Goal: Transaction & Acquisition: Book appointment/travel/reservation

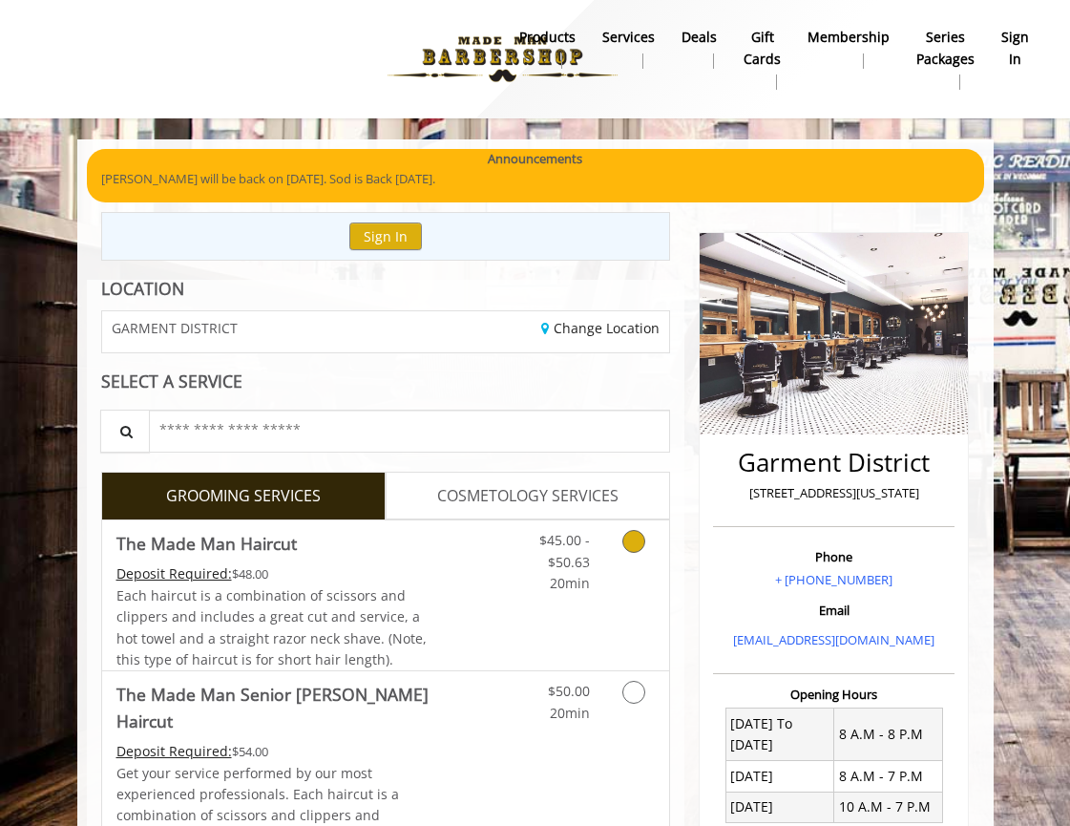
click at [405, 551] on span "The Made Man Haircut" at bounding box center [274, 543] width 317 height 27
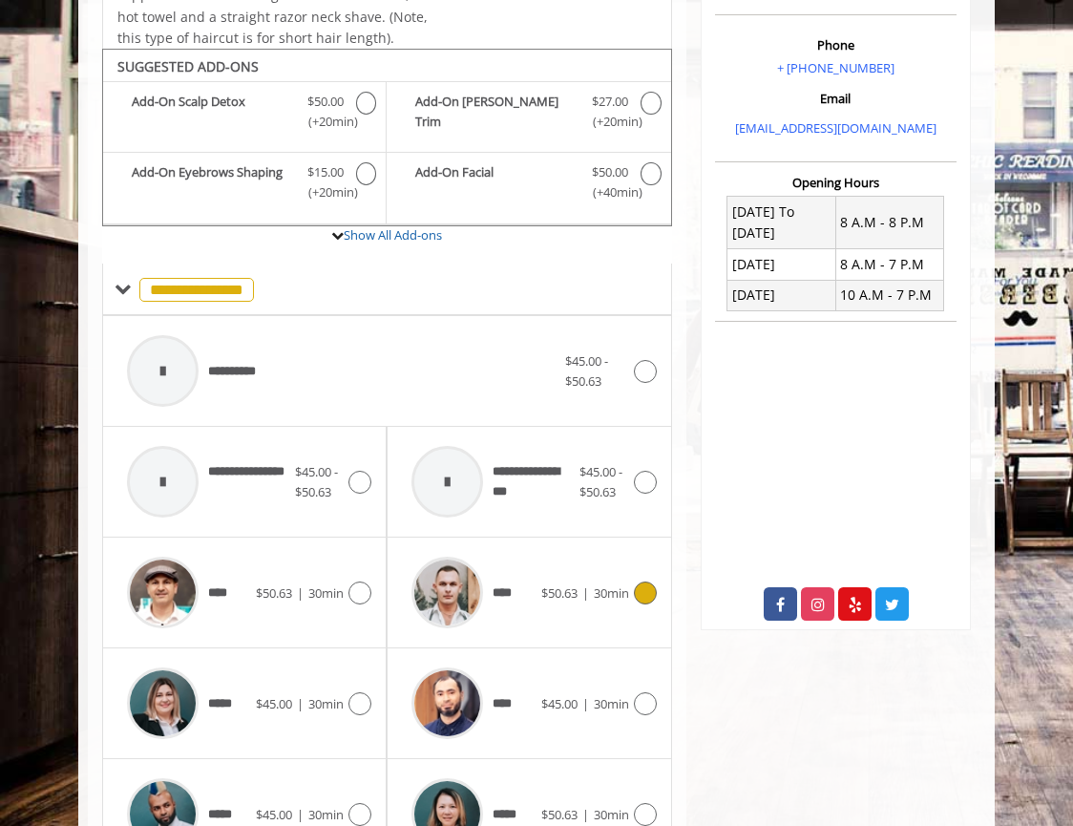
scroll to position [561, 0]
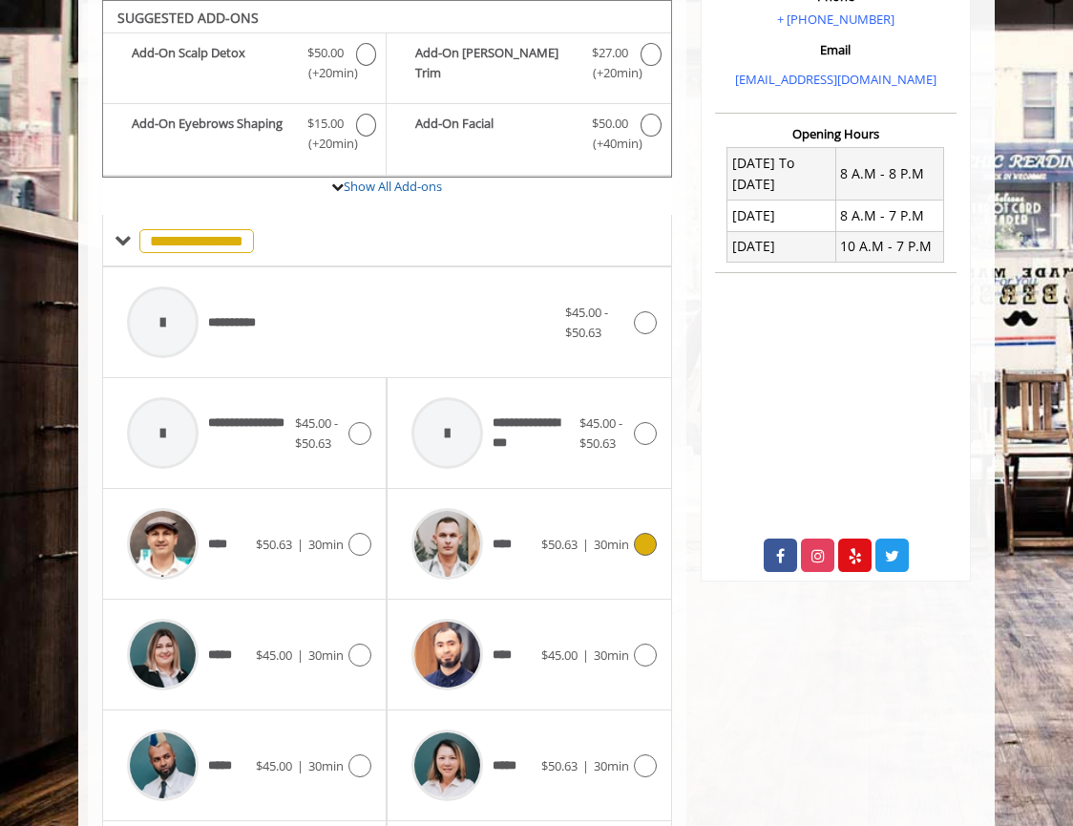
click at [513, 524] on span "****" at bounding box center [460, 543] width 116 height 91
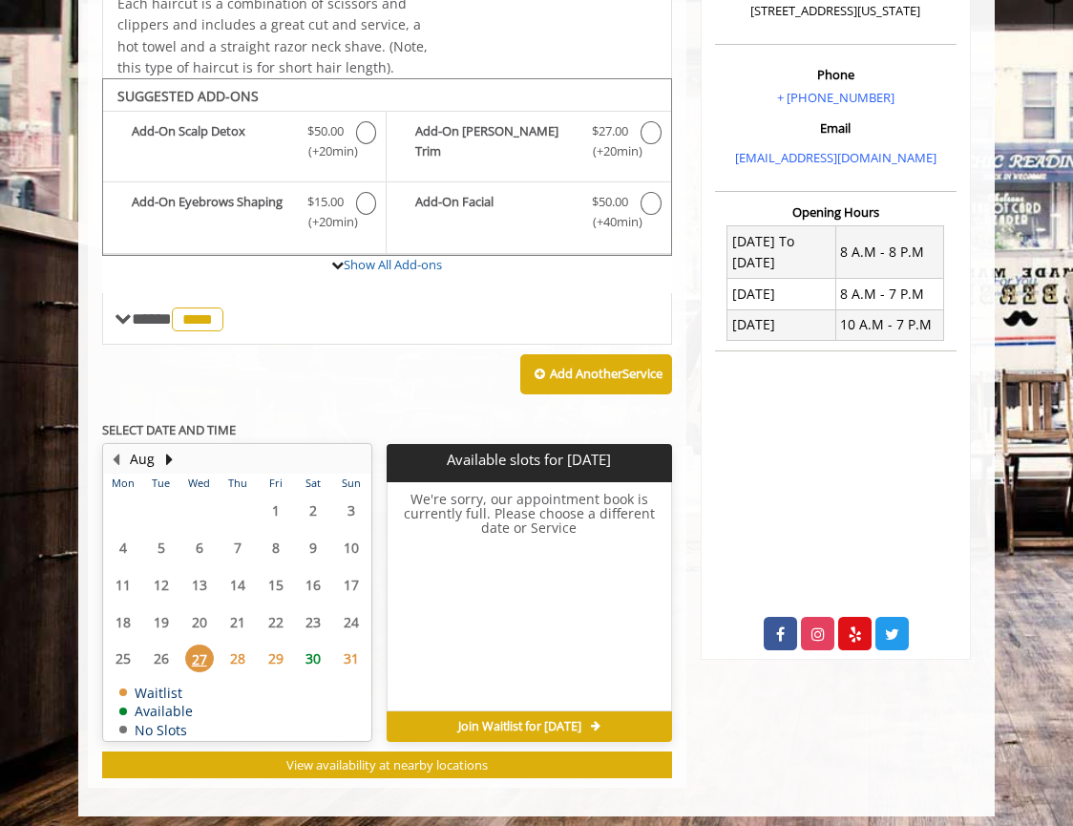
scroll to position [491, 0]
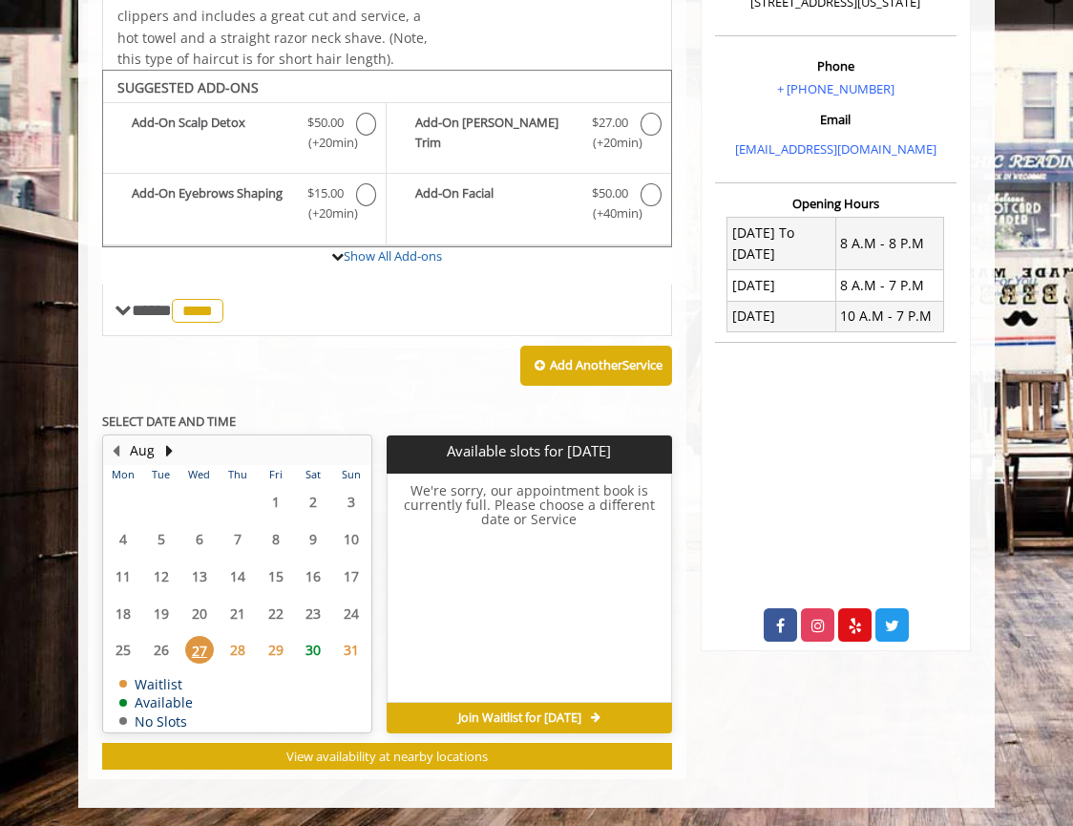
click at [243, 649] on span "28" at bounding box center [237, 650] width 29 height 28
click at [263, 646] on span "29" at bounding box center [276, 650] width 29 height 28
click at [311, 644] on span "30" at bounding box center [313, 650] width 29 height 28
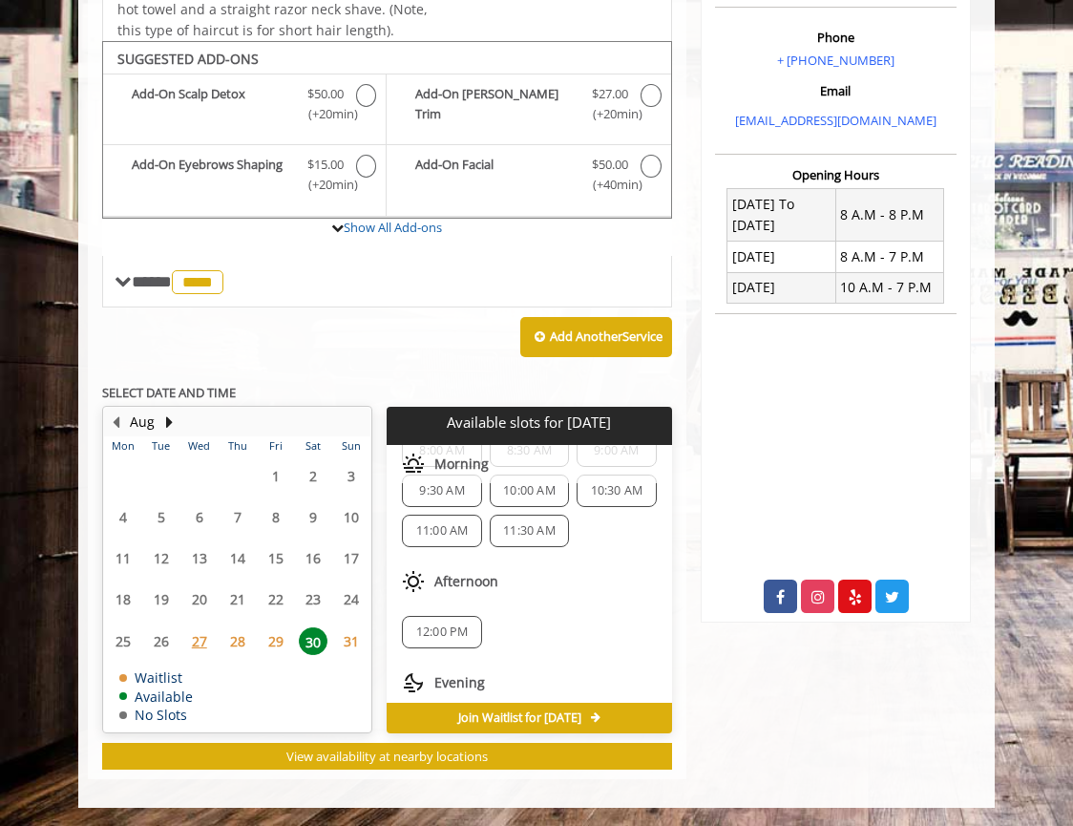
scroll to position [61, 0]
click at [447, 630] on span "12:00 PM" at bounding box center [442, 634] width 53 height 15
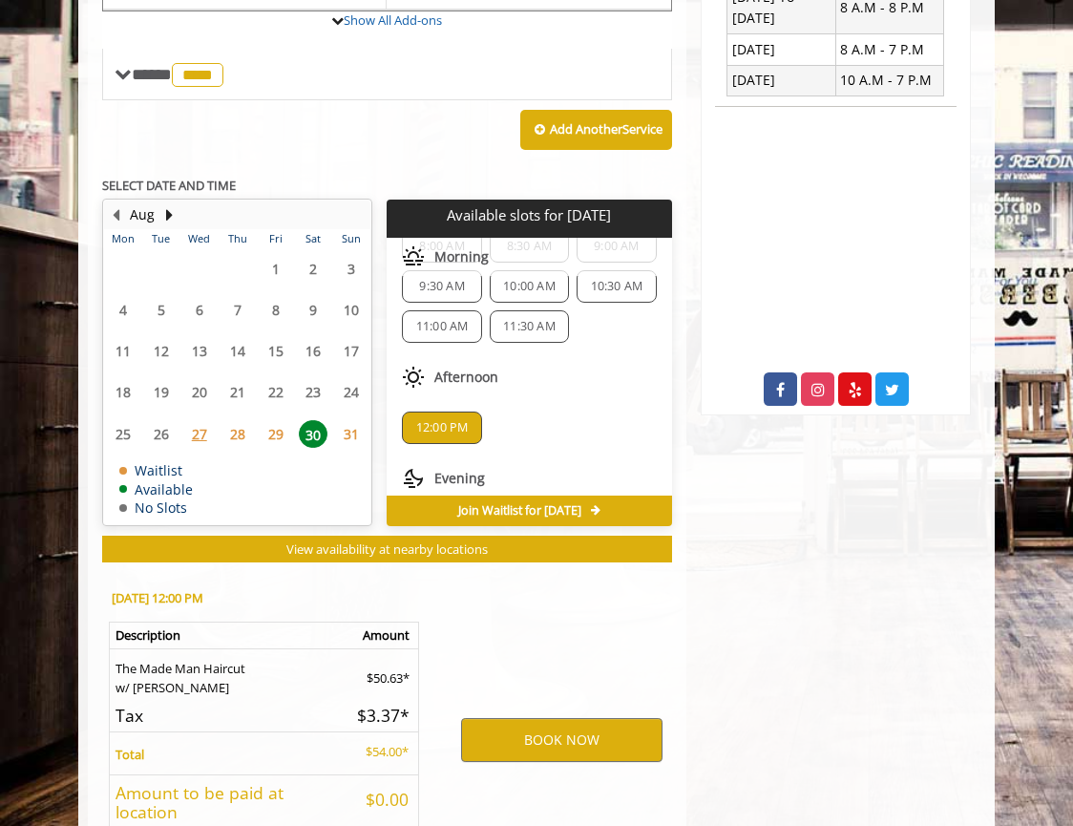
scroll to position [875, 0]
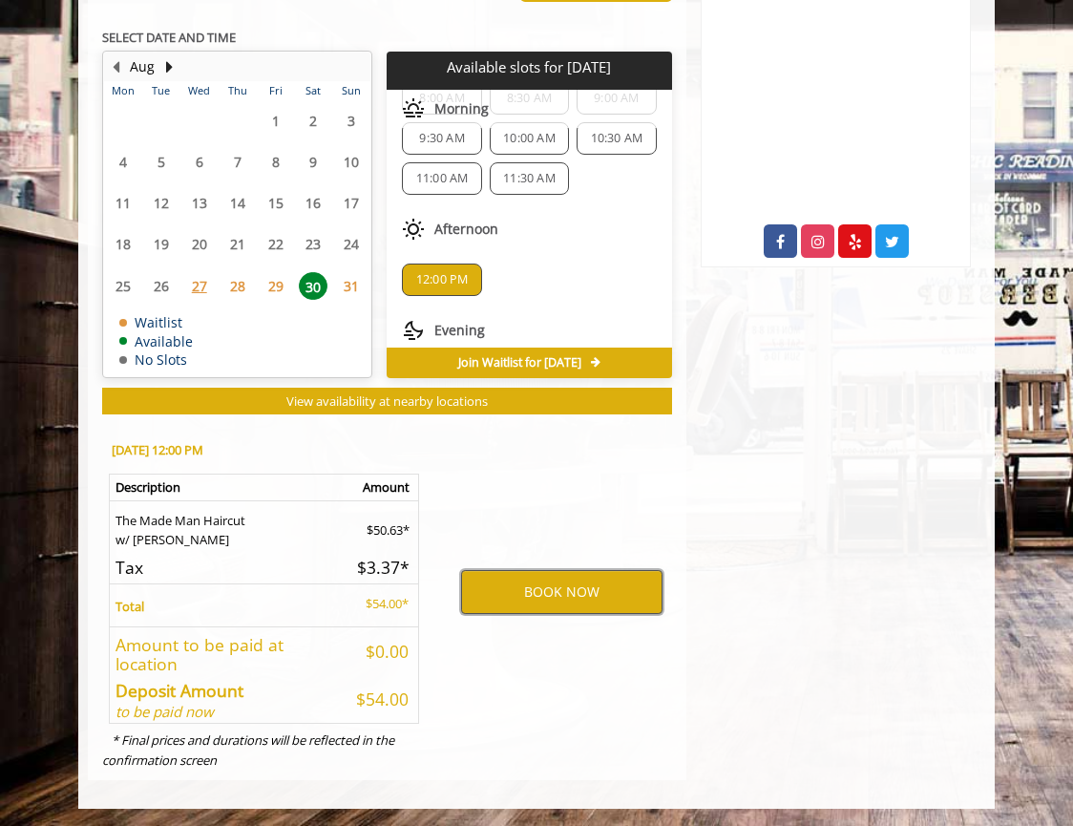
click at [536, 587] on button "BOOK NOW" at bounding box center [561, 592] width 201 height 44
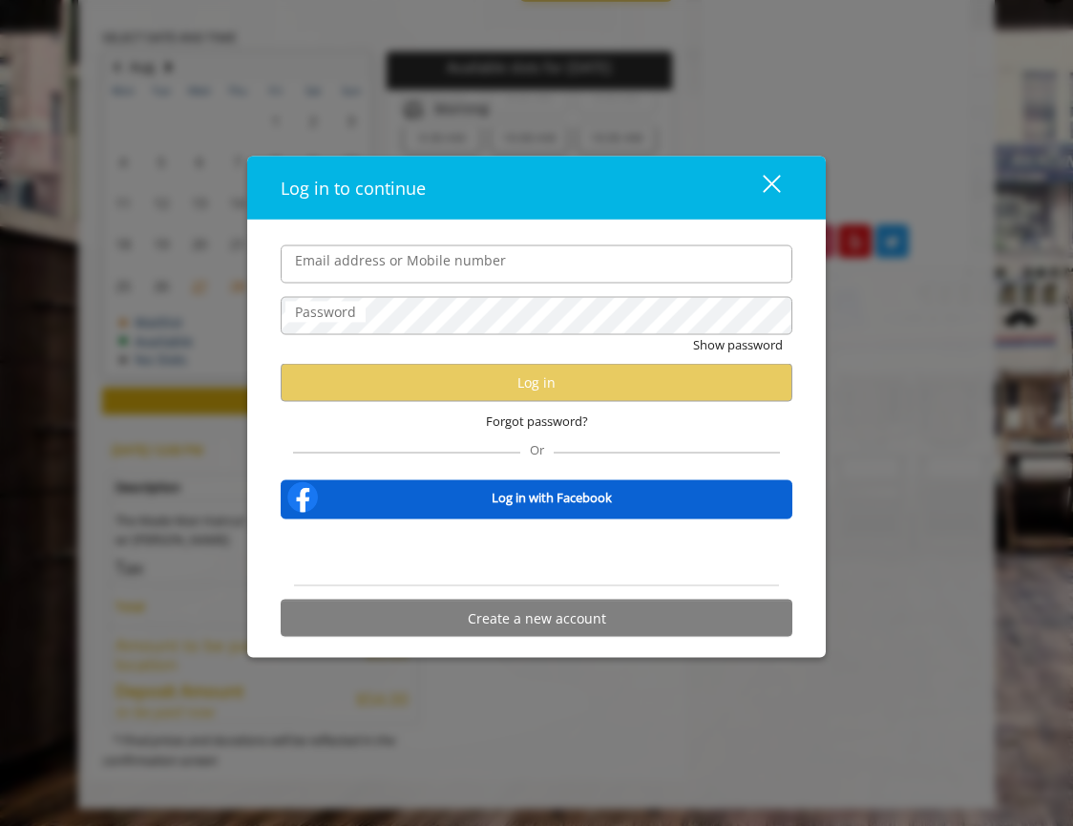
type input "**********"
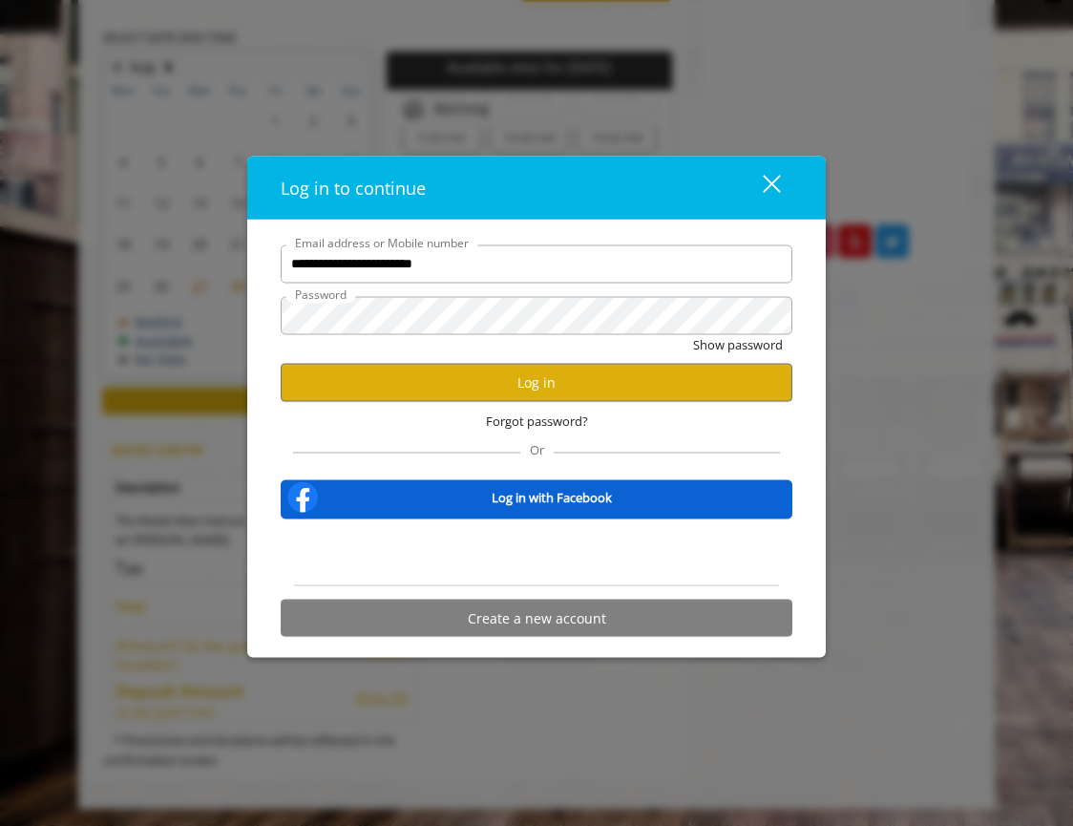
scroll to position [0, 0]
click at [422, 376] on button "Log in" at bounding box center [537, 382] width 512 height 37
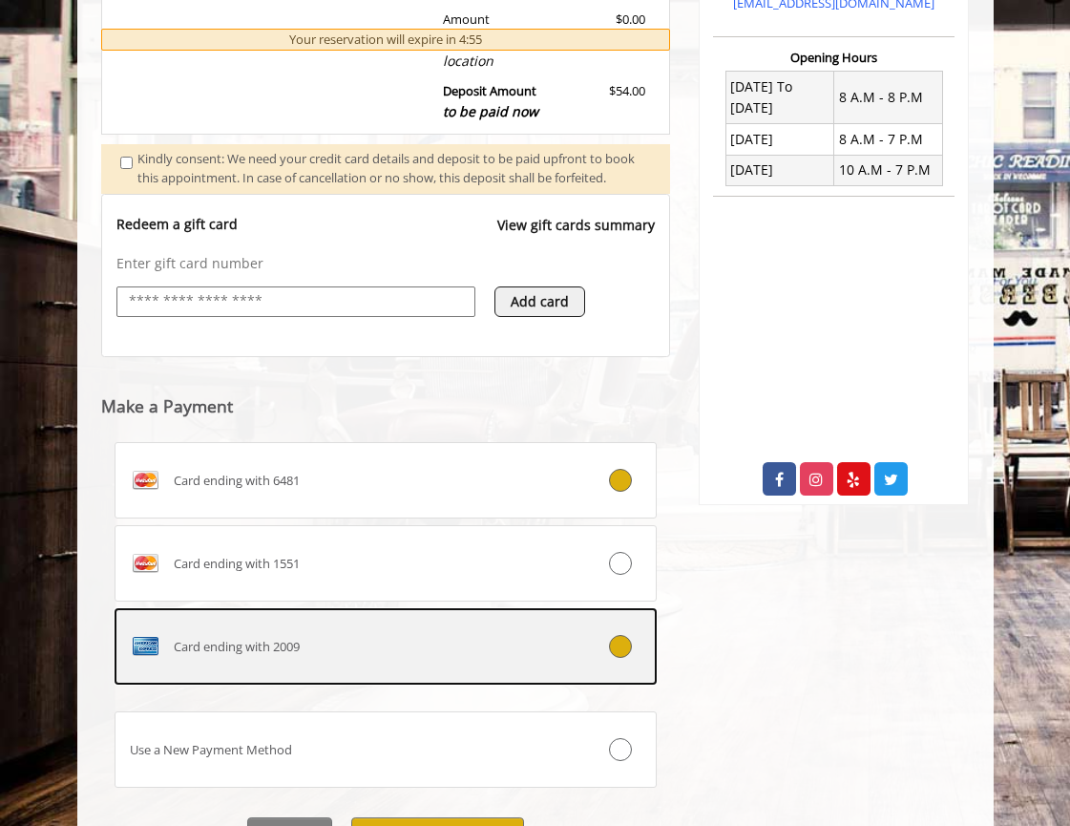
scroll to position [758, 0]
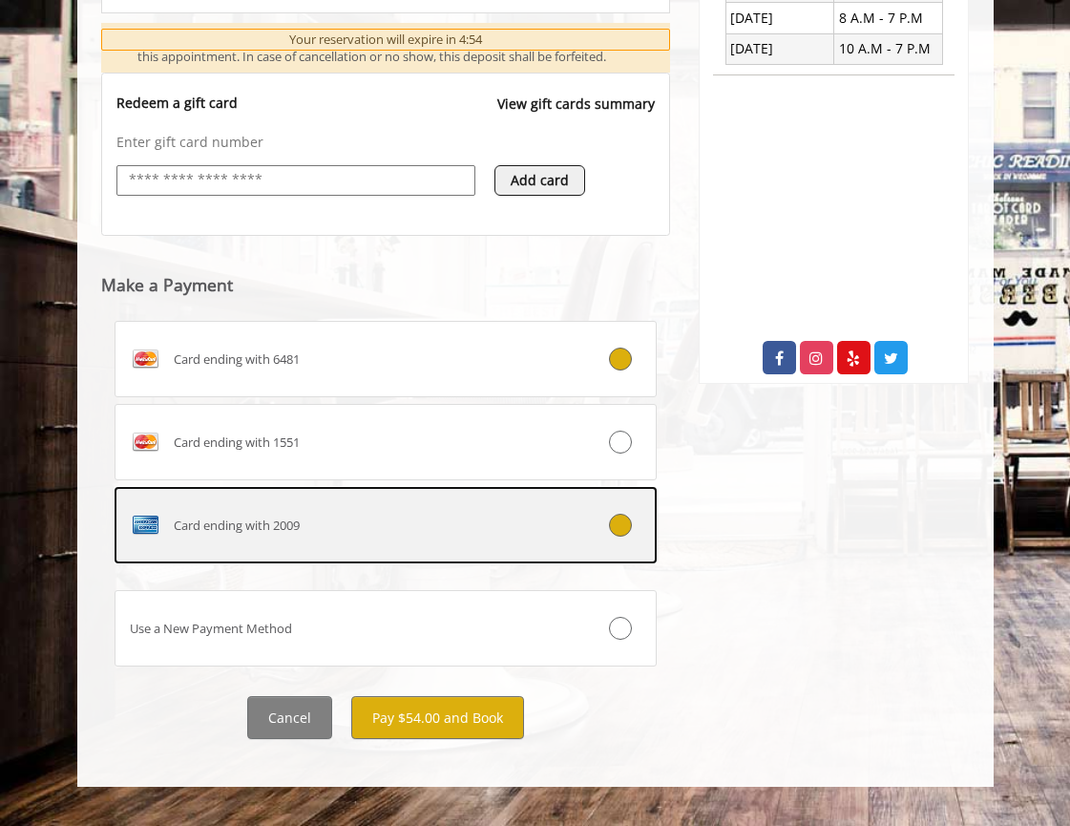
click at [585, 537] on div at bounding box center [611, 525] width 90 height 23
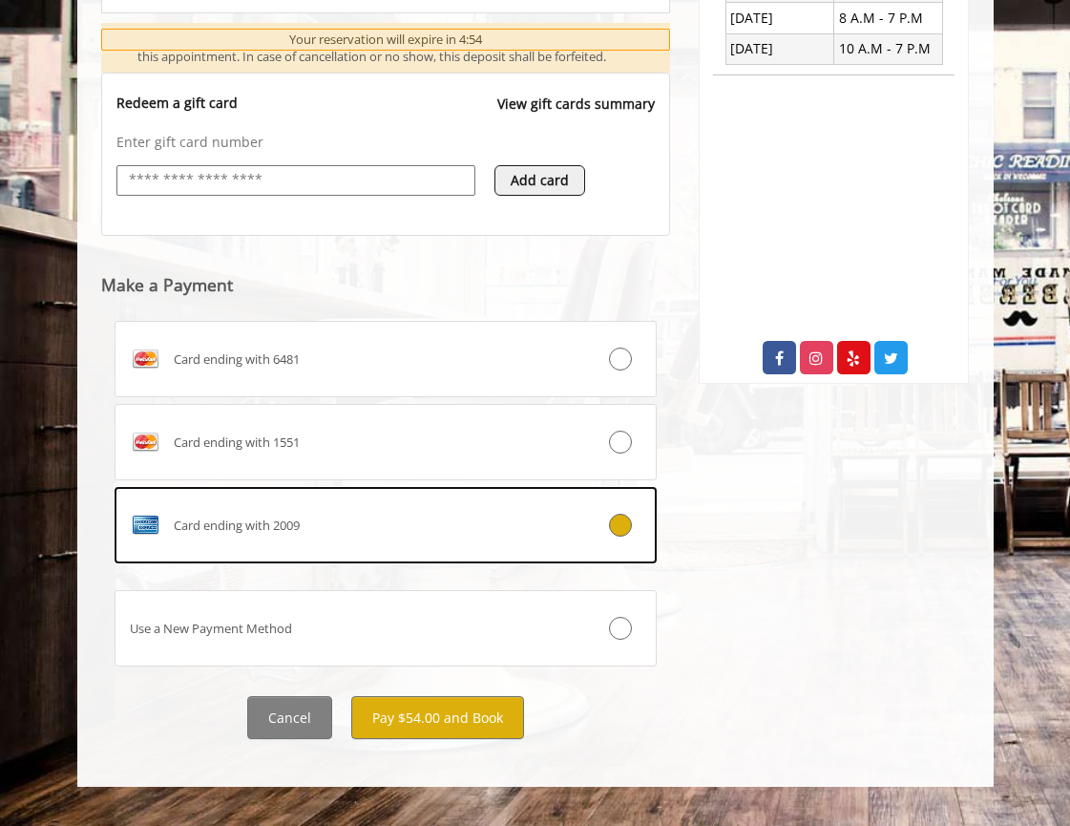
scroll to position [715, 0]
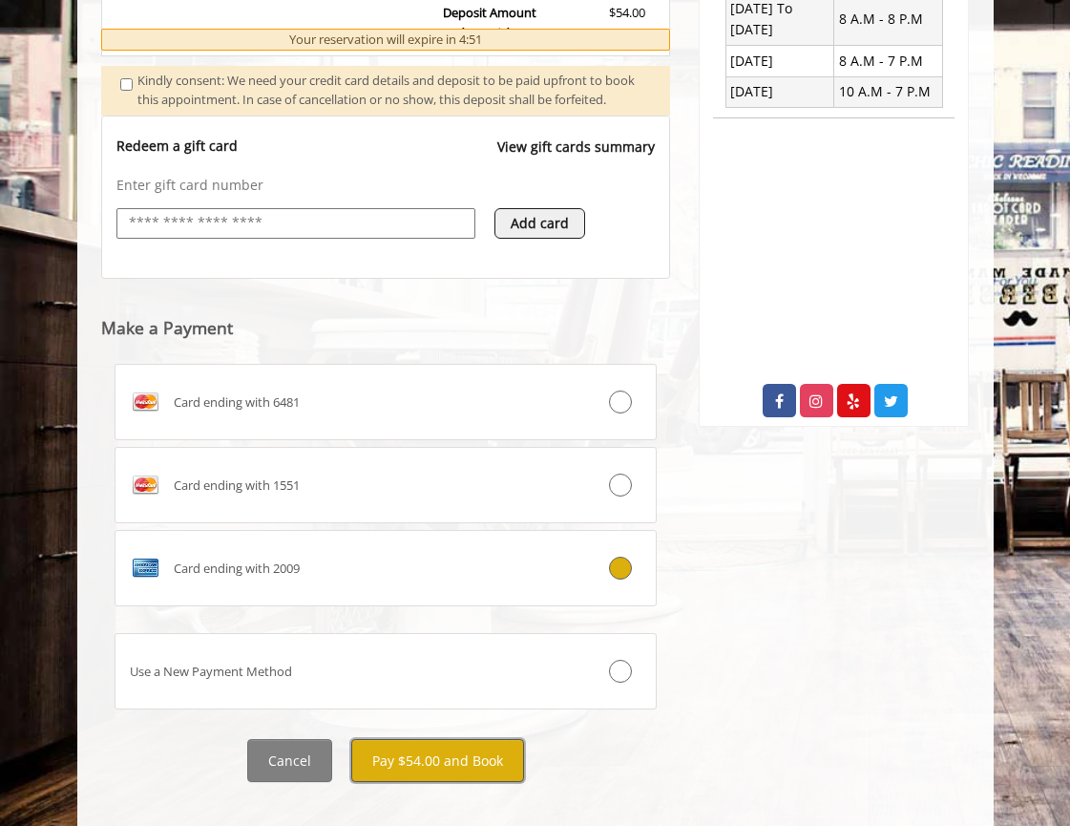
click at [449, 773] on button "Pay $54.00 and Book" at bounding box center [437, 760] width 173 height 43
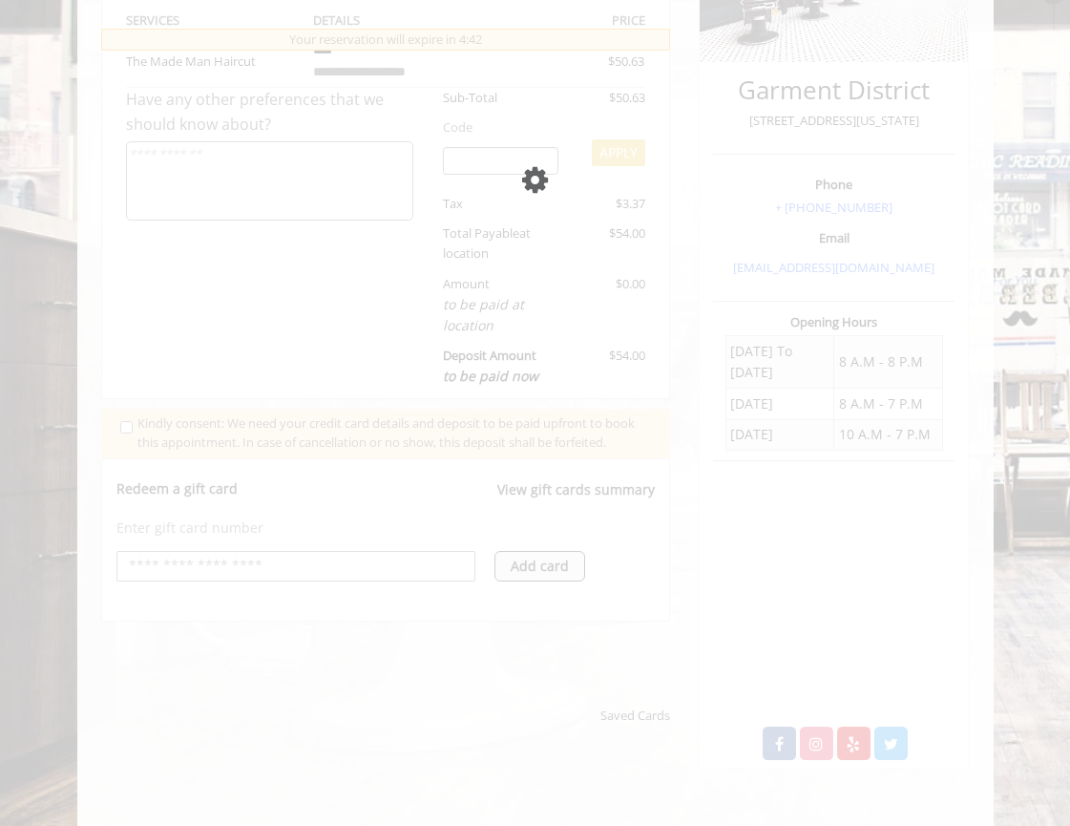
scroll to position [375, 0]
